Goal: Use online tool/utility: Utilize a website feature to perform a specific function

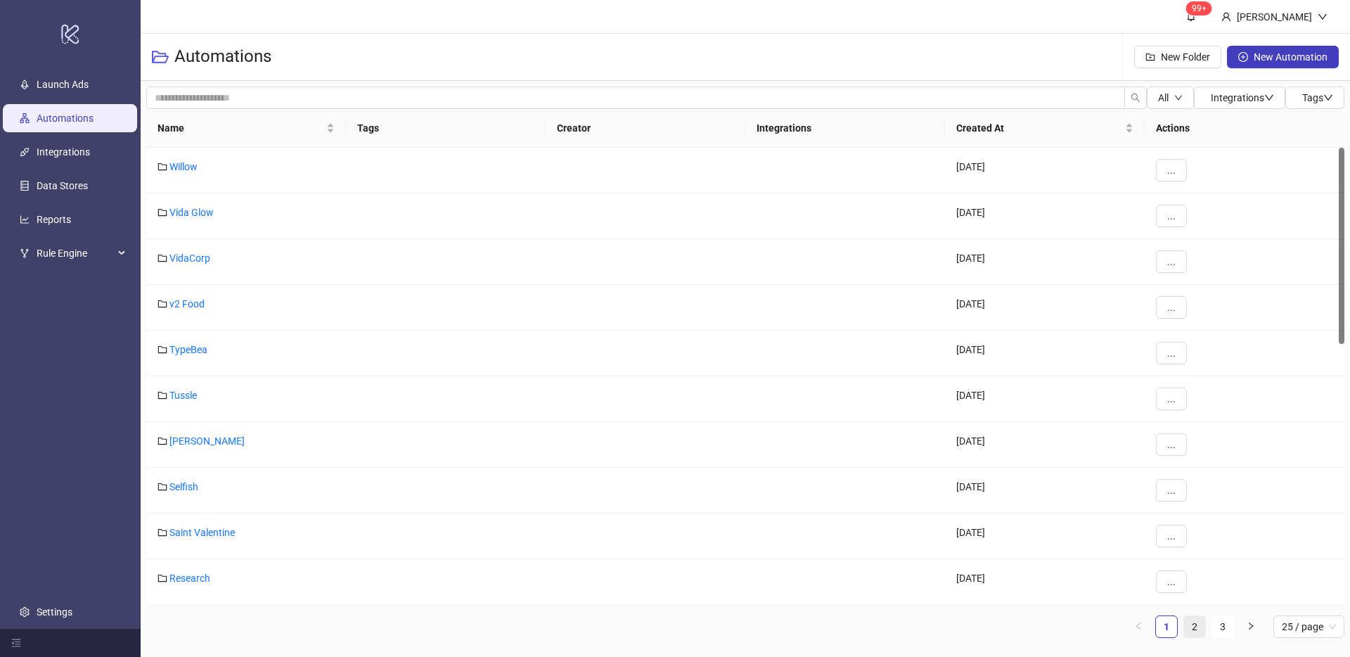
click at [1195, 630] on link "2" at bounding box center [1194, 626] width 21 height 21
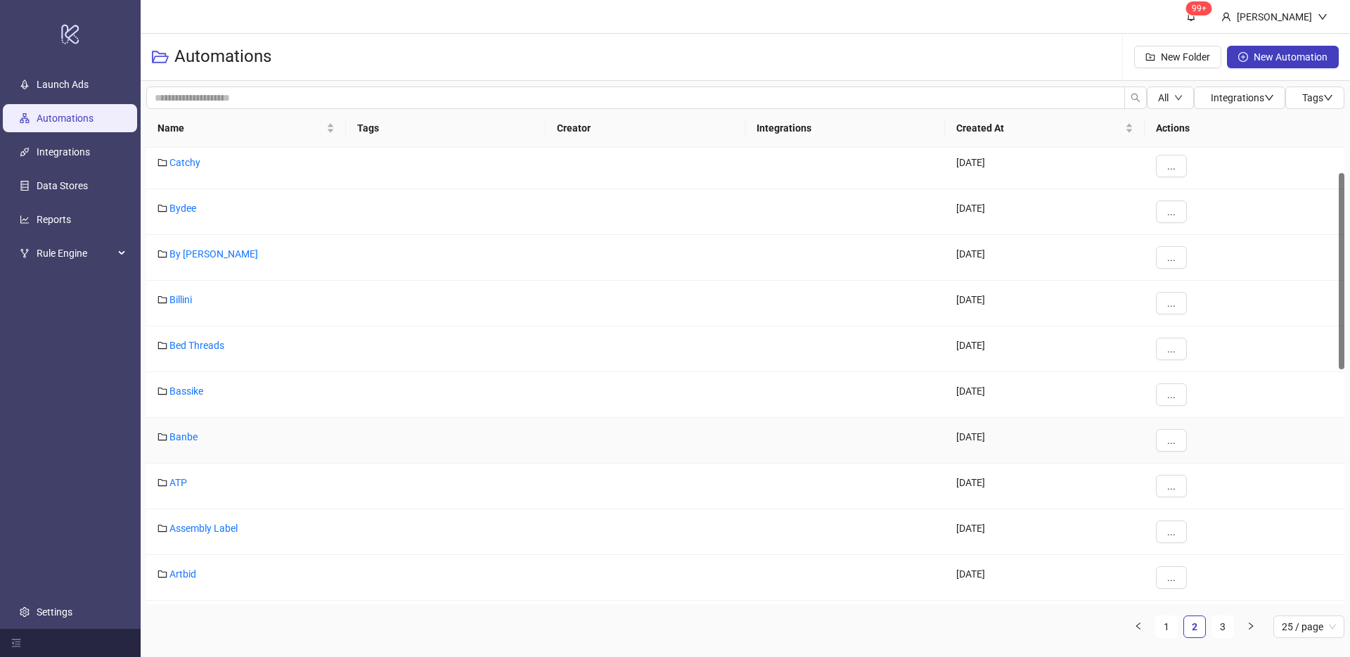
scroll to position [192, 0]
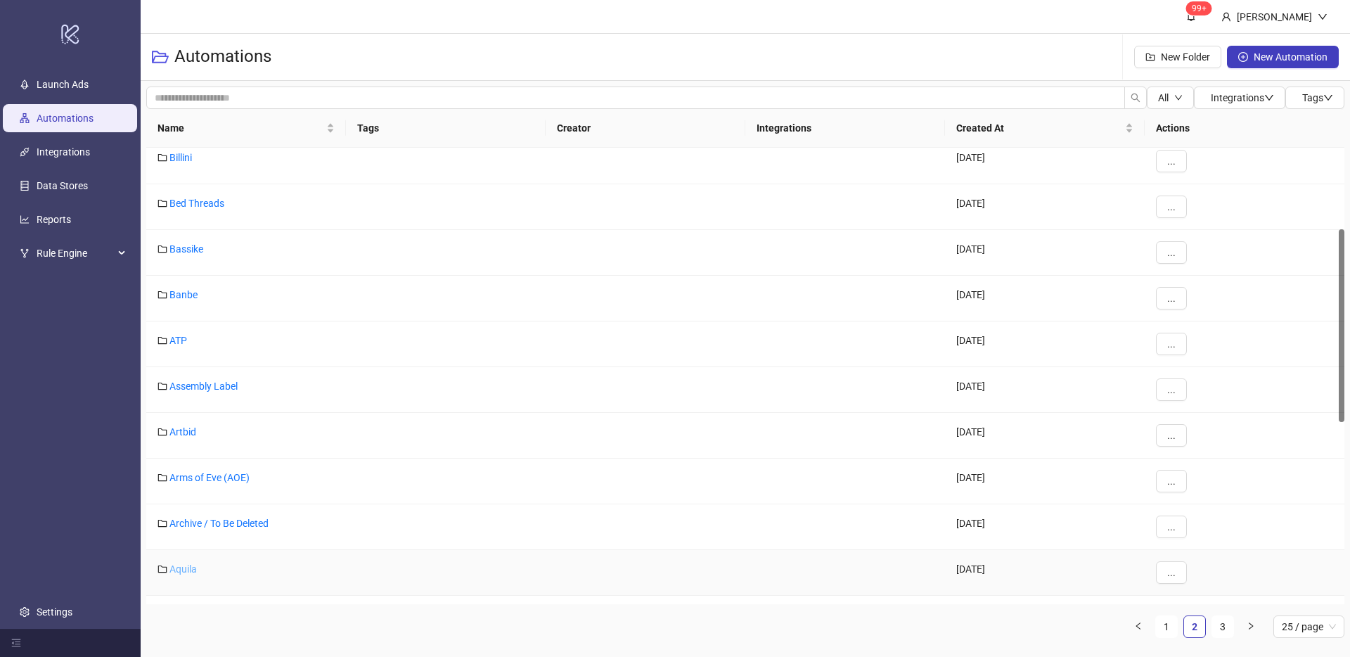
click at [190, 565] on link "Aquila" at bounding box center [182, 568] width 27 height 11
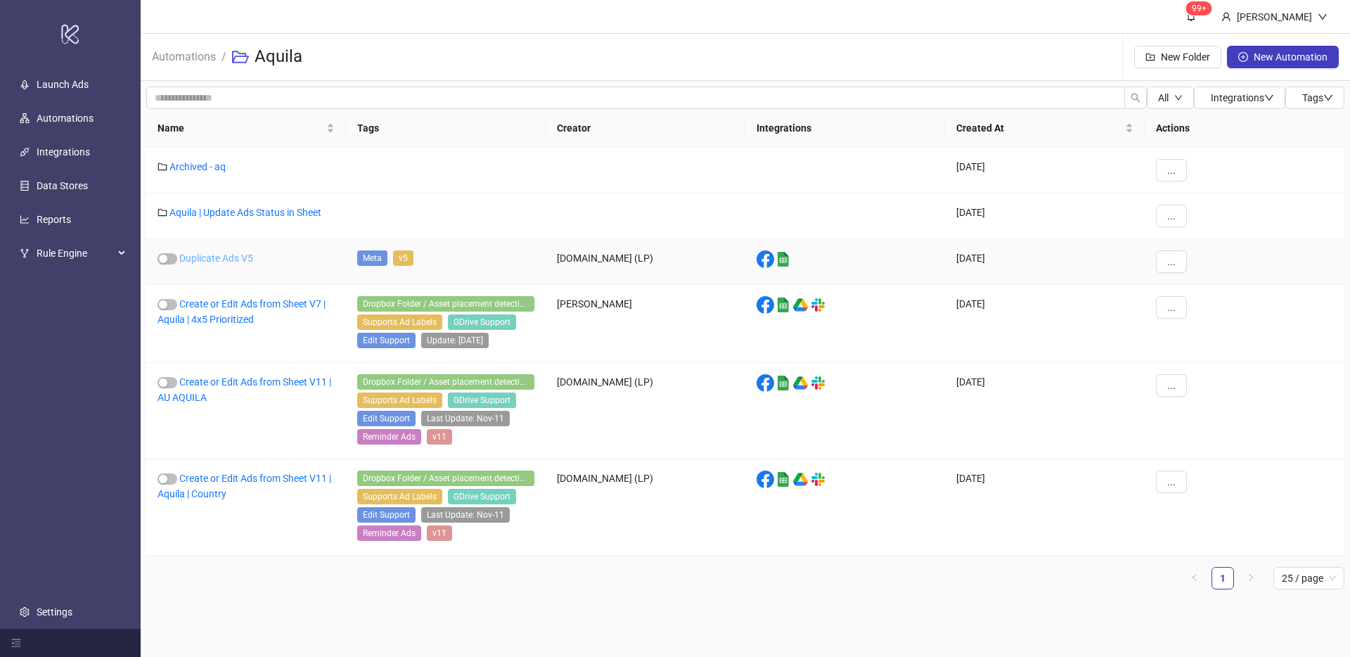
click at [237, 257] on link "Duplicate Ads V5" at bounding box center [216, 257] width 74 height 11
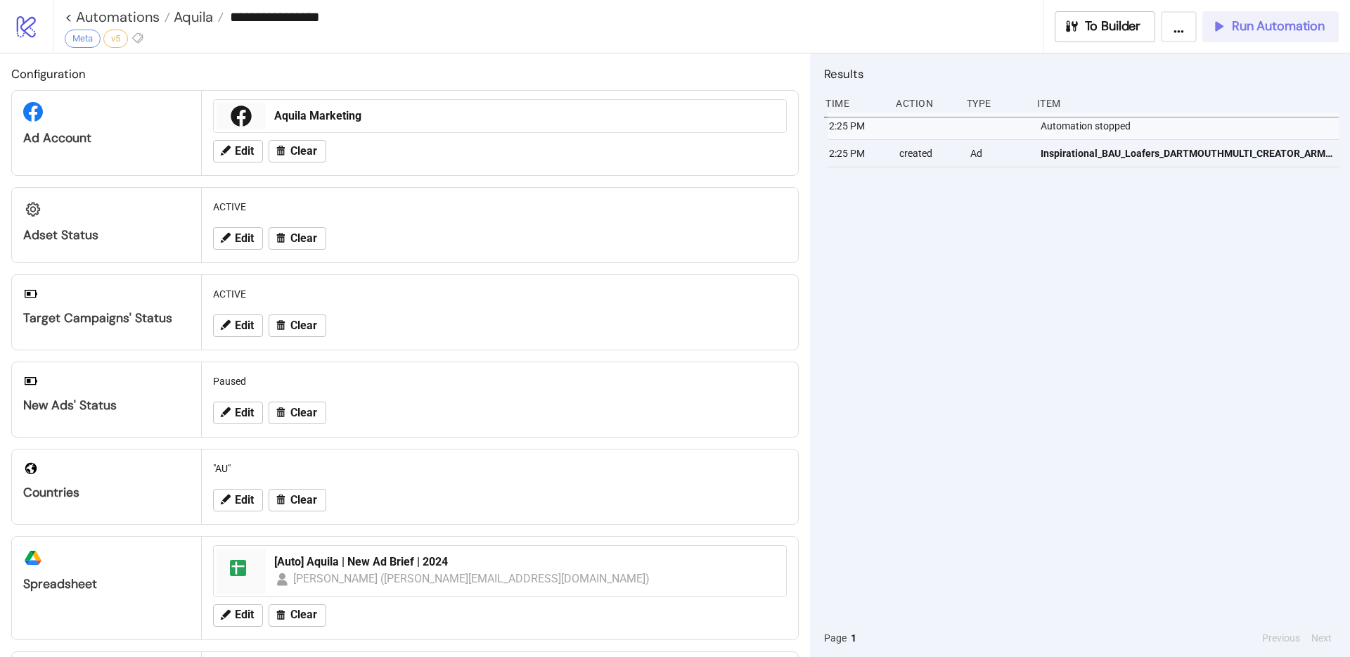
click at [1265, 22] on span "Run Automation" at bounding box center [1278, 26] width 93 height 16
click at [1265, 22] on div "To Builder ... Run Automation" at bounding box center [1196, 26] width 306 height 31
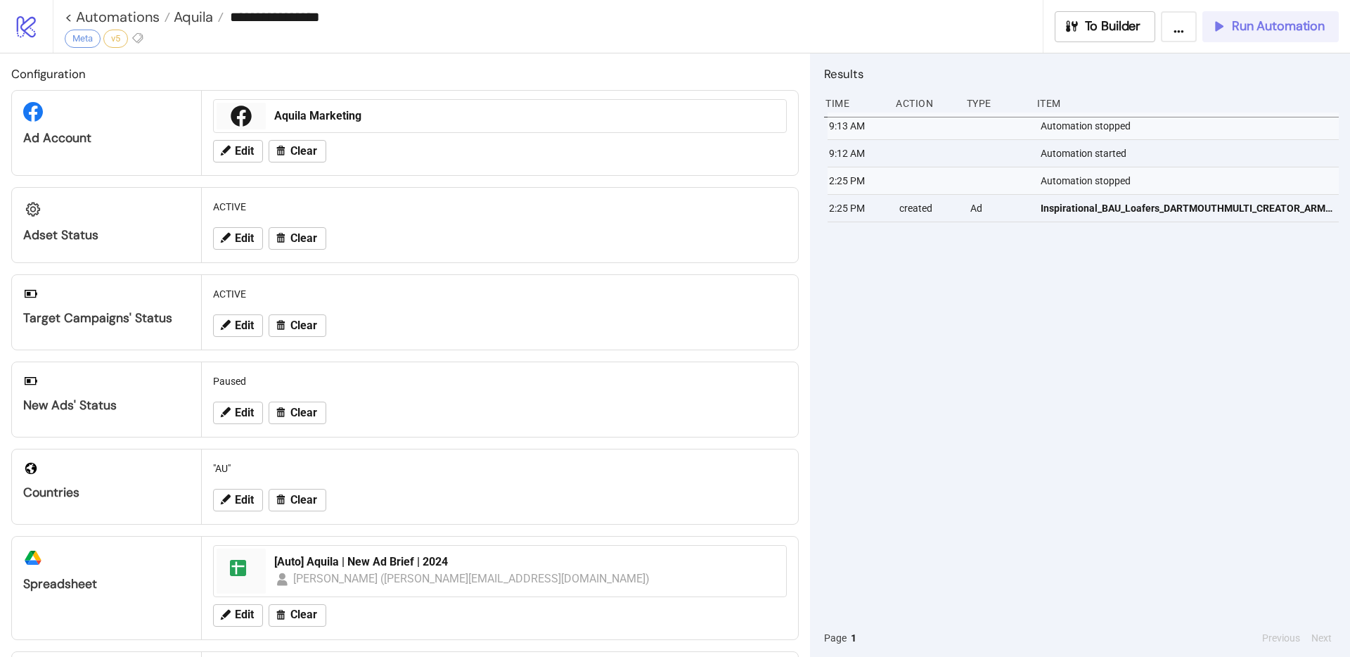
click at [1258, 27] on span "Run Automation" at bounding box center [1278, 26] width 93 height 16
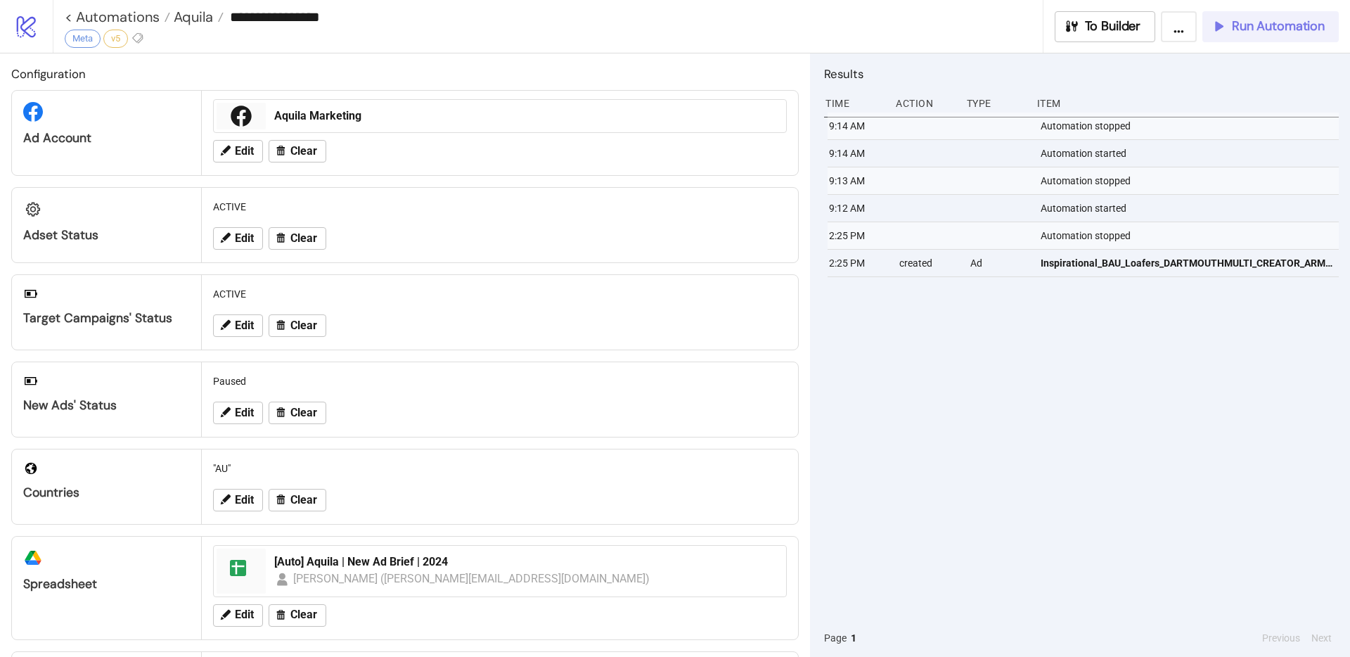
click at [1253, 14] on button "Run Automation" at bounding box center [1270, 26] width 136 height 31
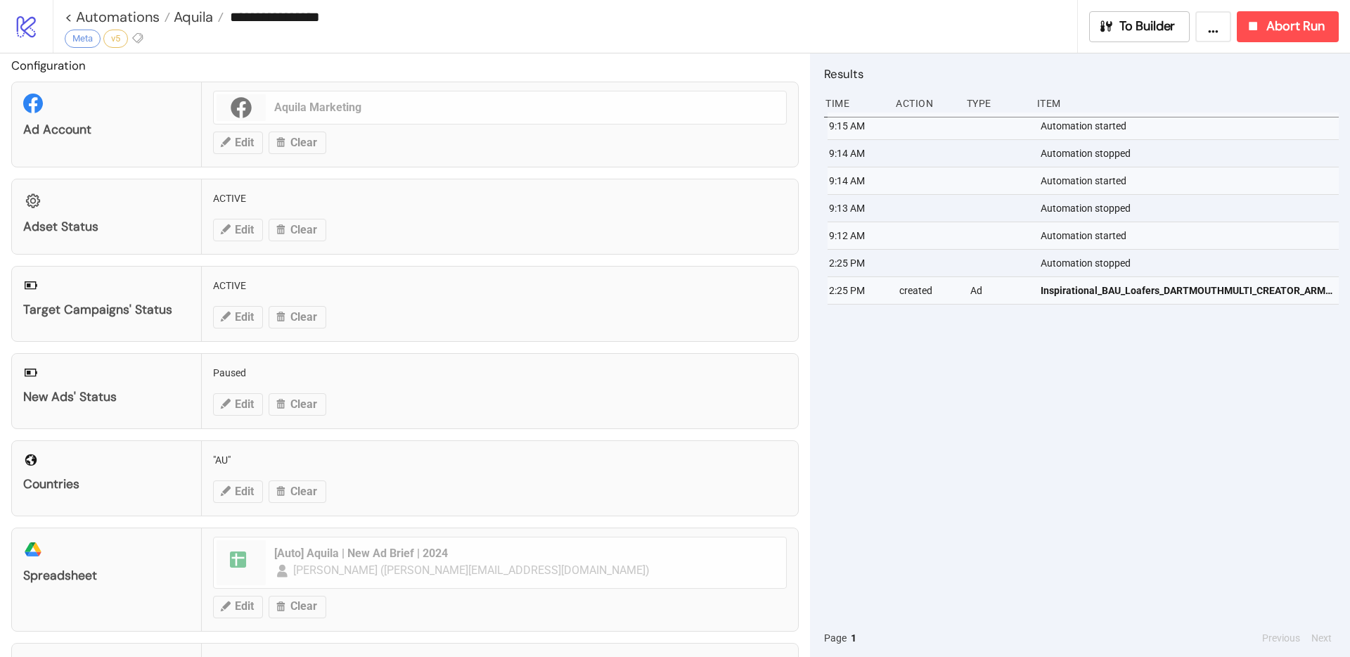
scroll to position [18, 0]
